Goal: Information Seeking & Learning: Learn about a topic

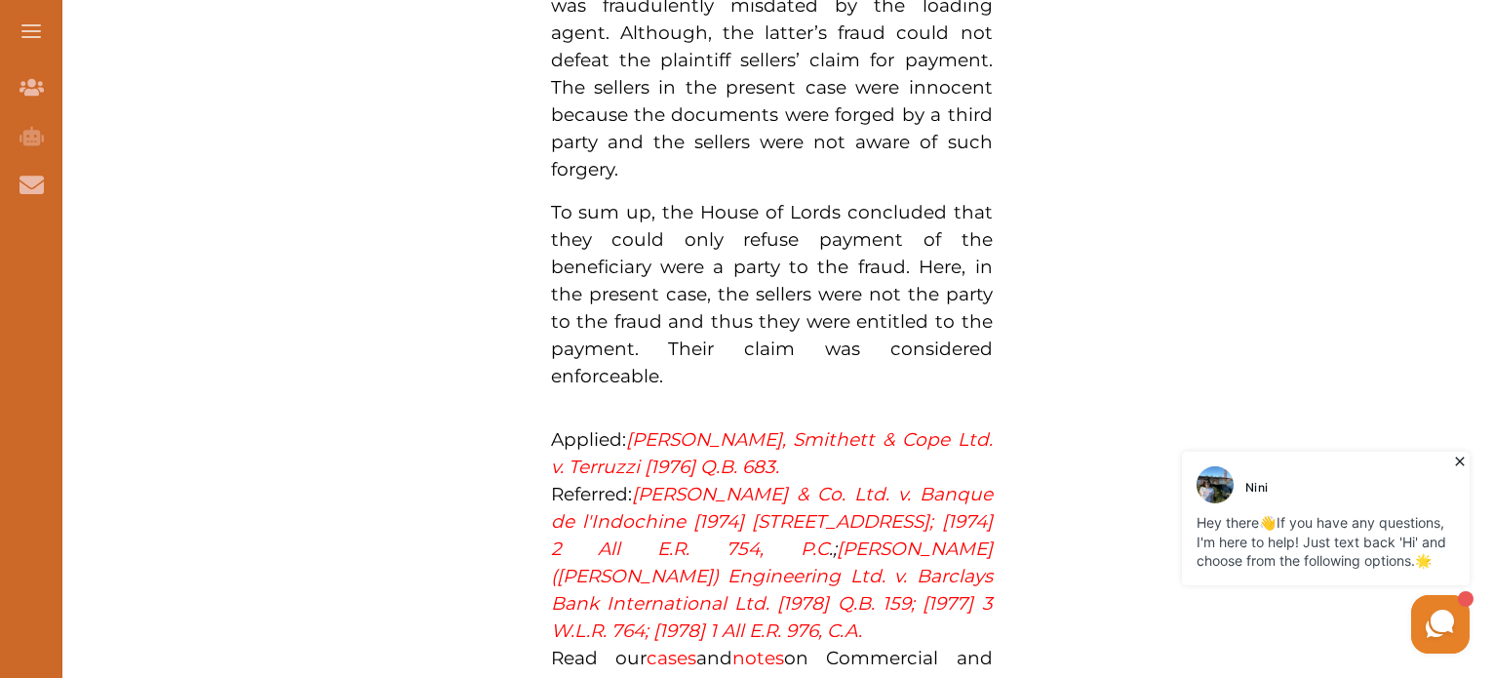
scroll to position [2242, 0]
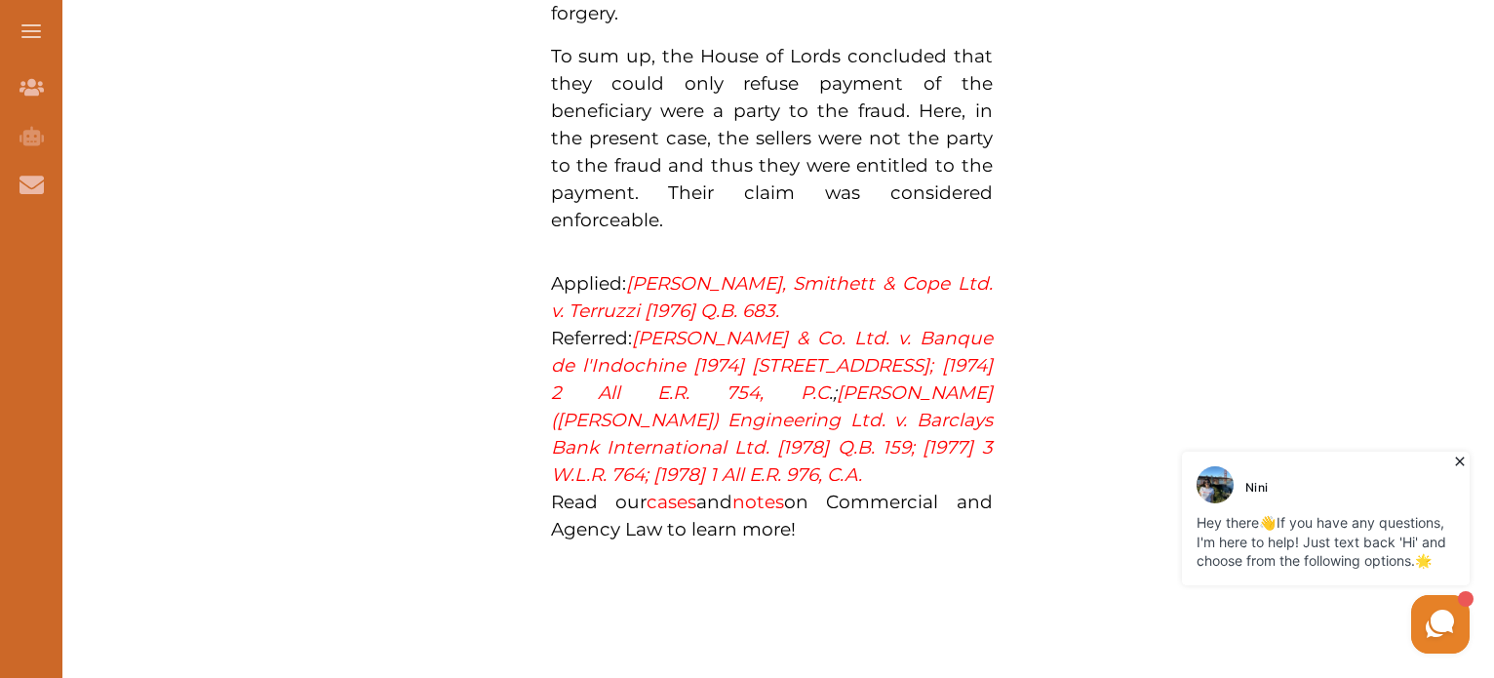
click at [734, 327] on link "[PERSON_NAME] & Co. Ltd. v. Banque de l'Indochine [1974] 1 W.L.R. 1234; [1974] …" at bounding box center [772, 365] width 442 height 77
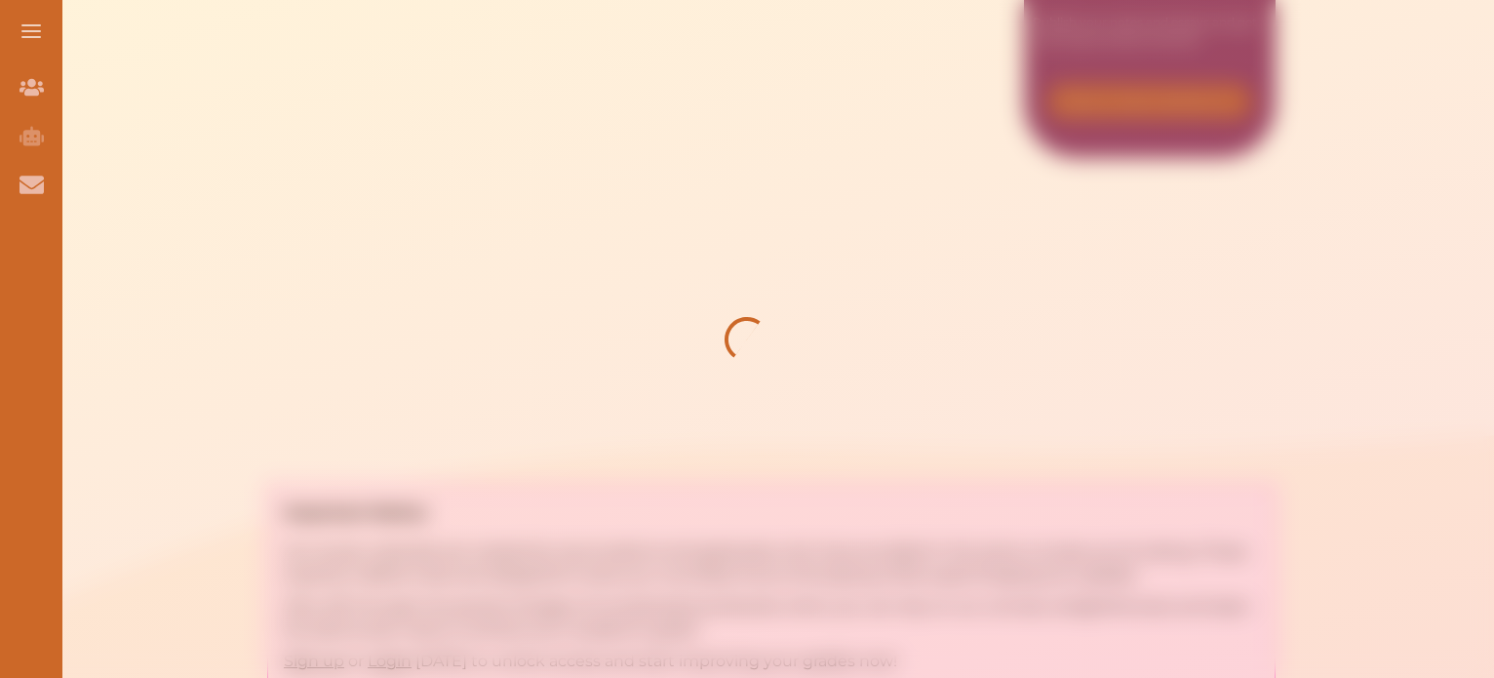
scroll to position [632, 0]
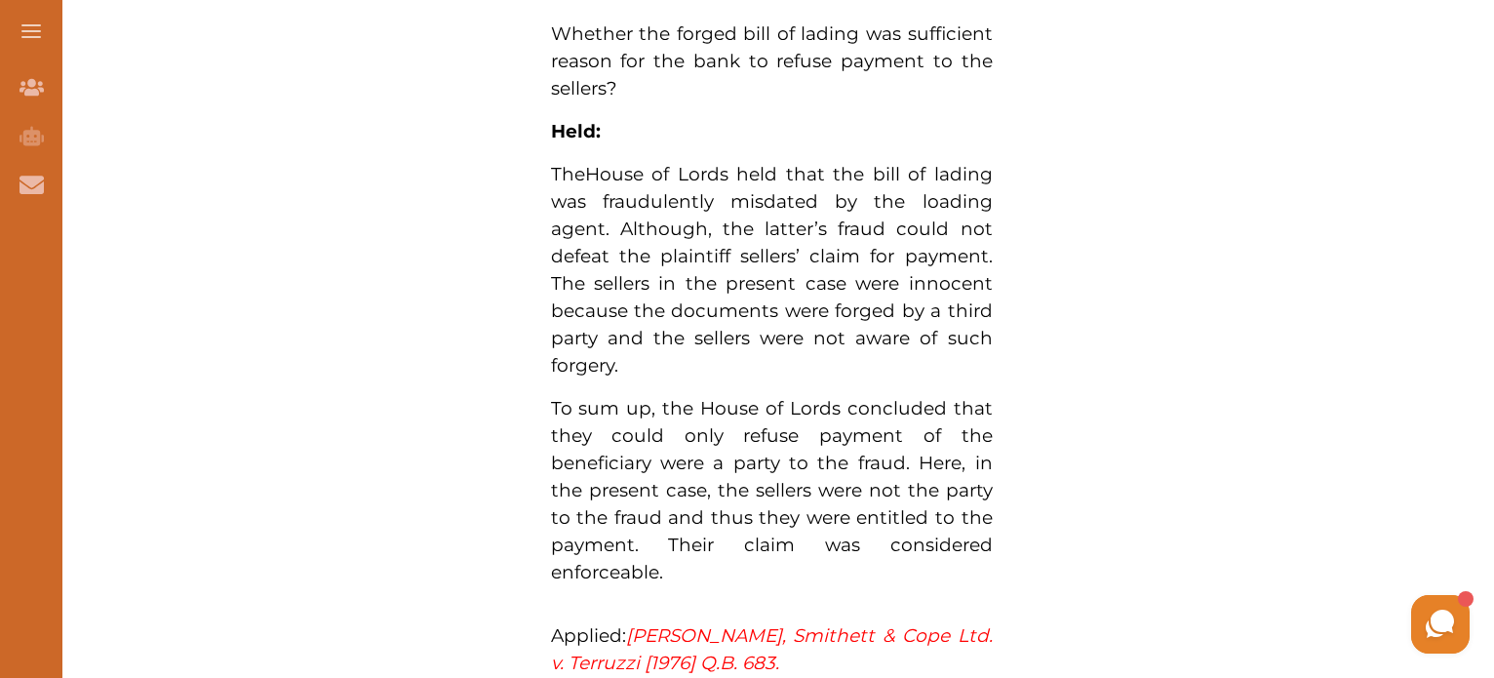
scroll to position [2090, 0]
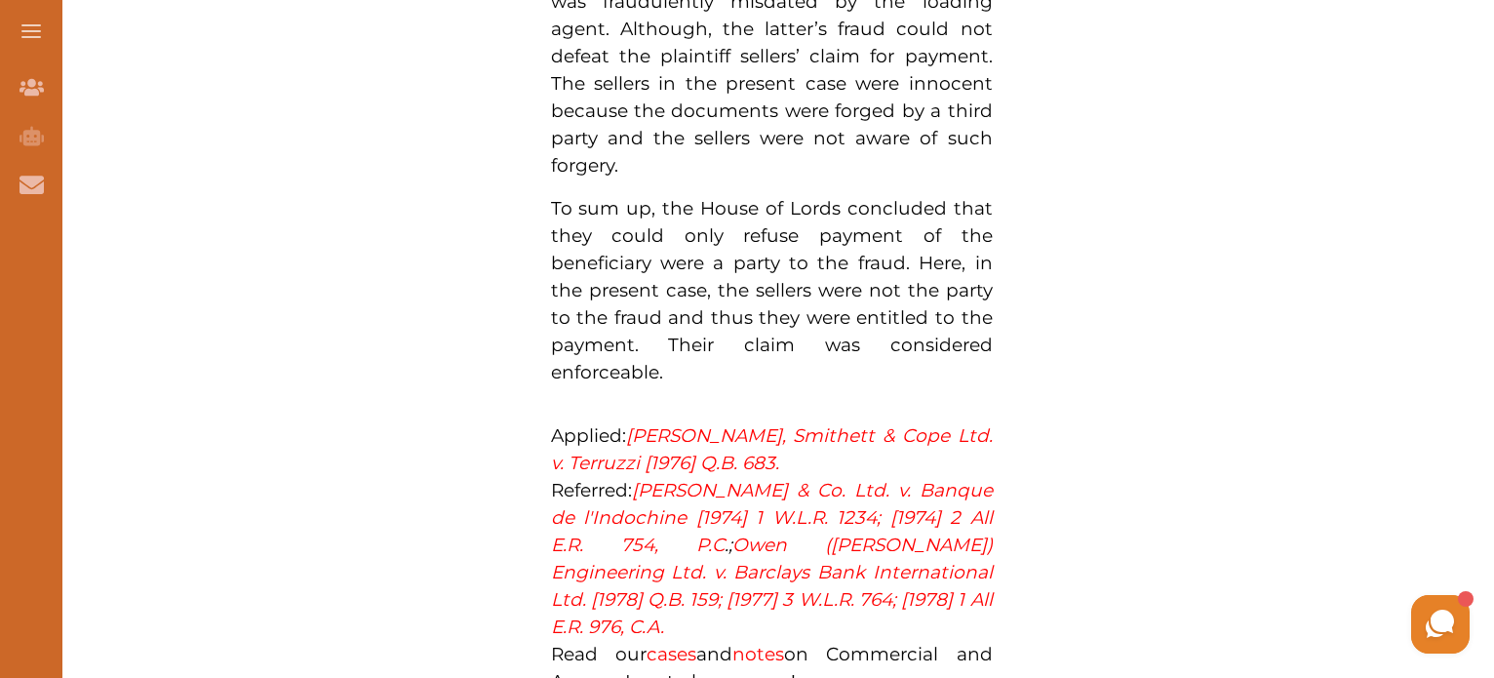
click at [854, 272] on span "To sum up, the House of Lords concluded that they could only refuse payment of …" at bounding box center [772, 290] width 442 height 186
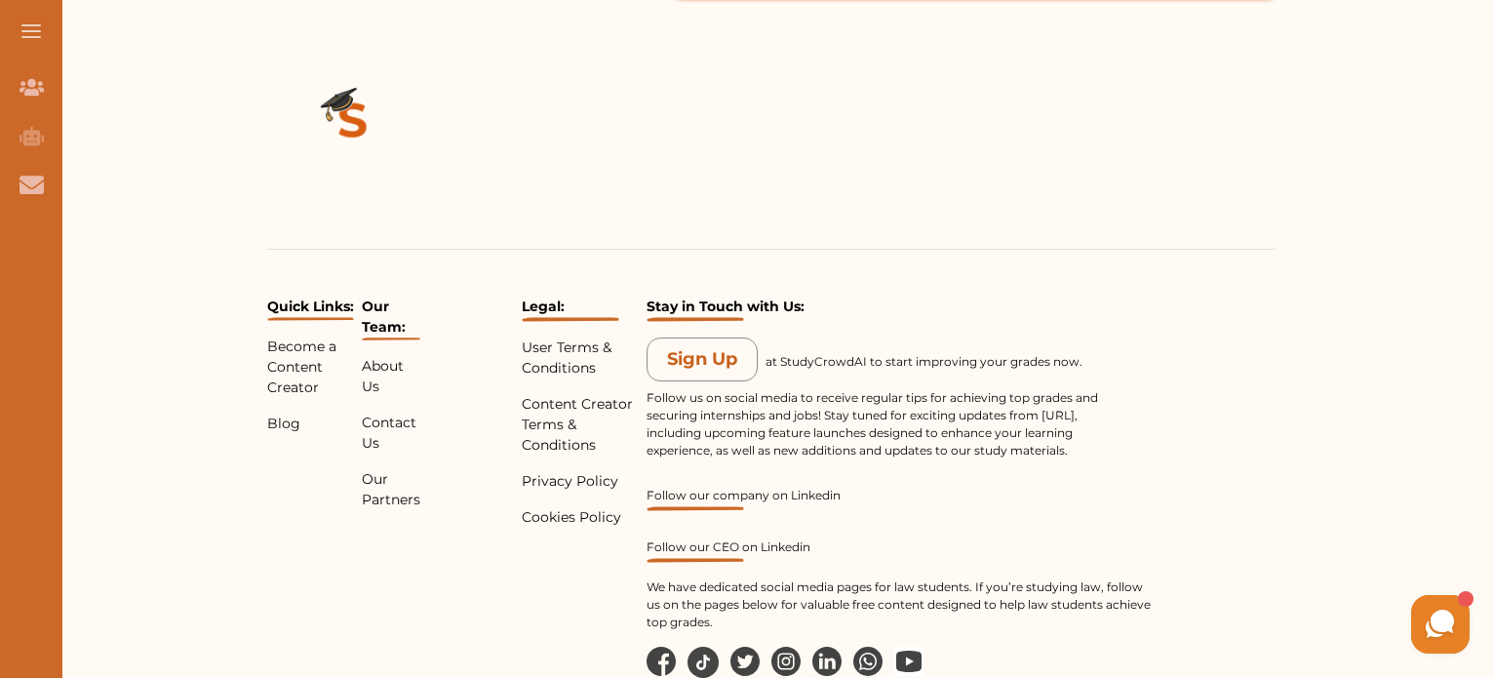
scroll to position [3393, 0]
